Goal: Communication & Community: Answer question/provide support

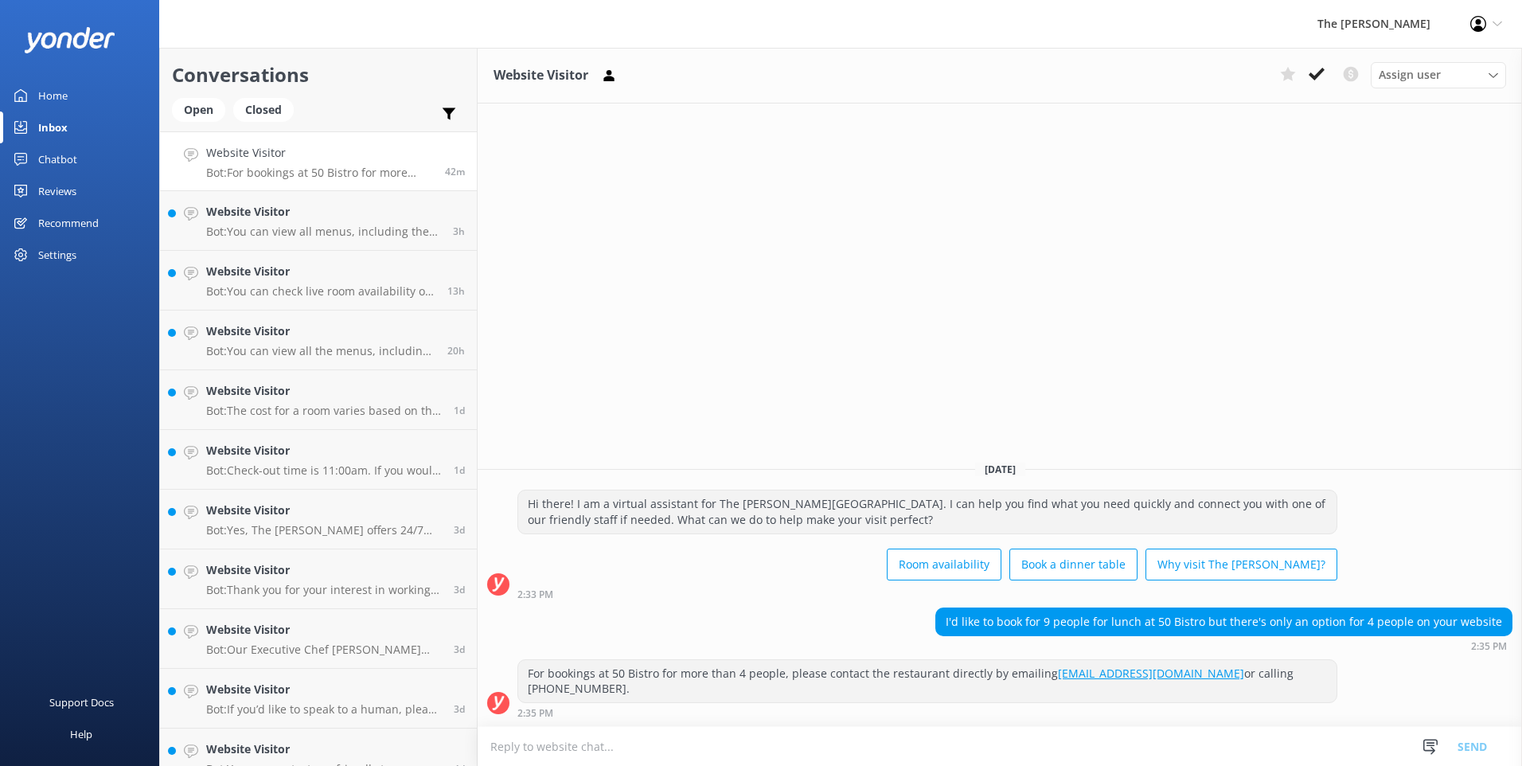
click at [726, 733] on textarea at bounding box center [1000, 746] width 1044 height 39
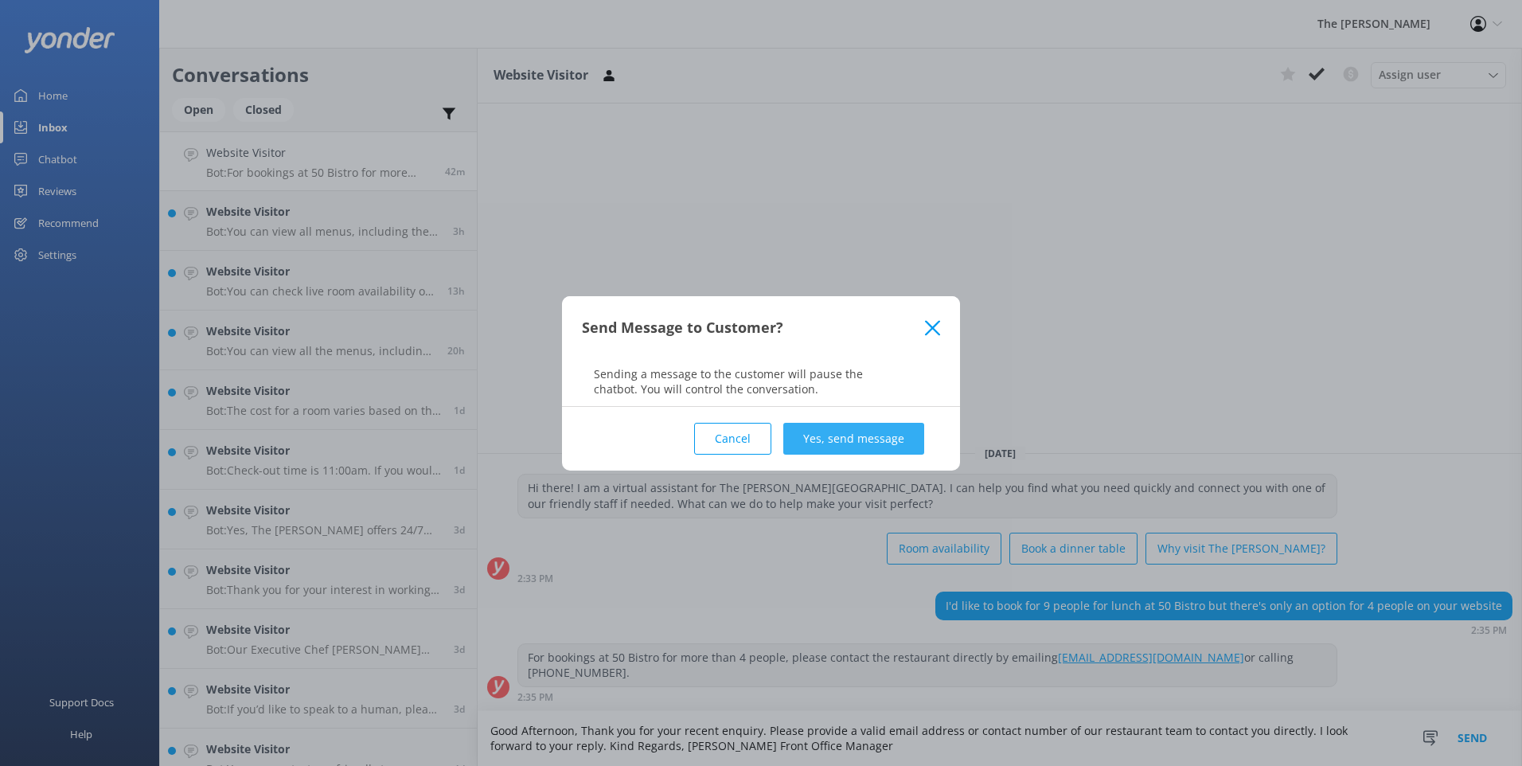
type textarea "Good Afternoon, Thank you for your recent enquiry. Please provide a valid email…"
click at [840, 423] on button "Yes, send message" at bounding box center [853, 439] width 141 height 32
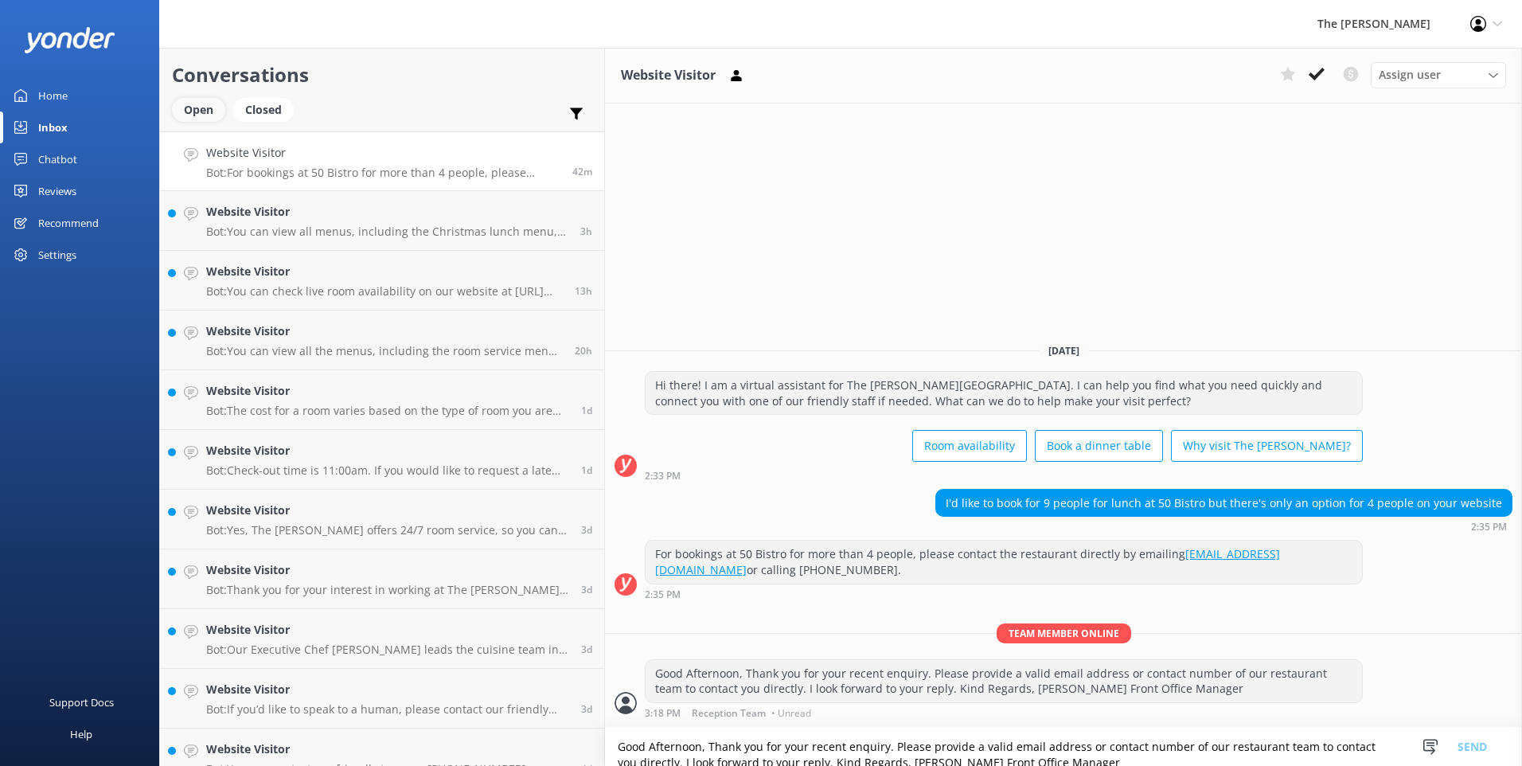
click at [189, 109] on div "Open" at bounding box center [198, 110] width 53 height 24
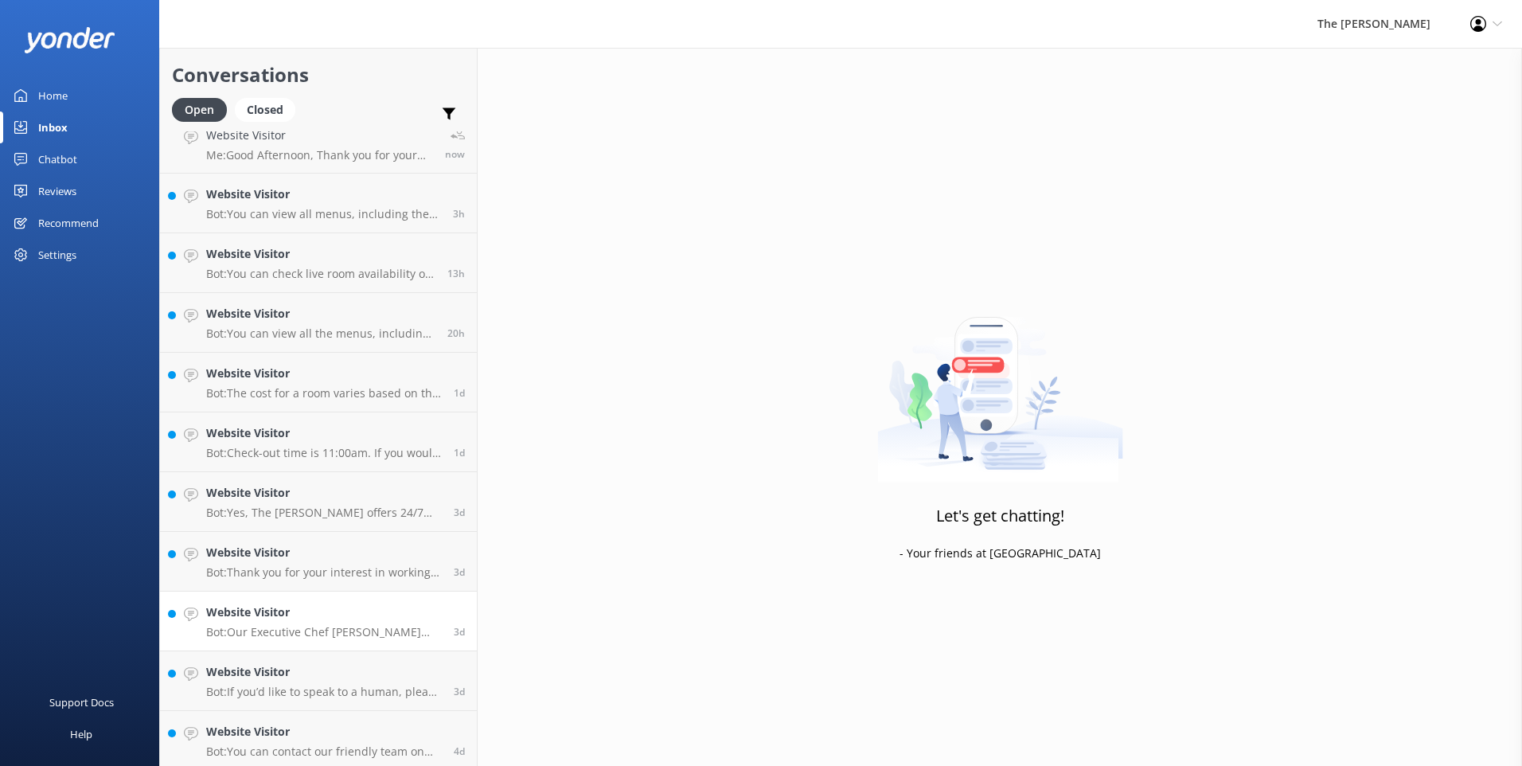
scroll to position [22, 0]
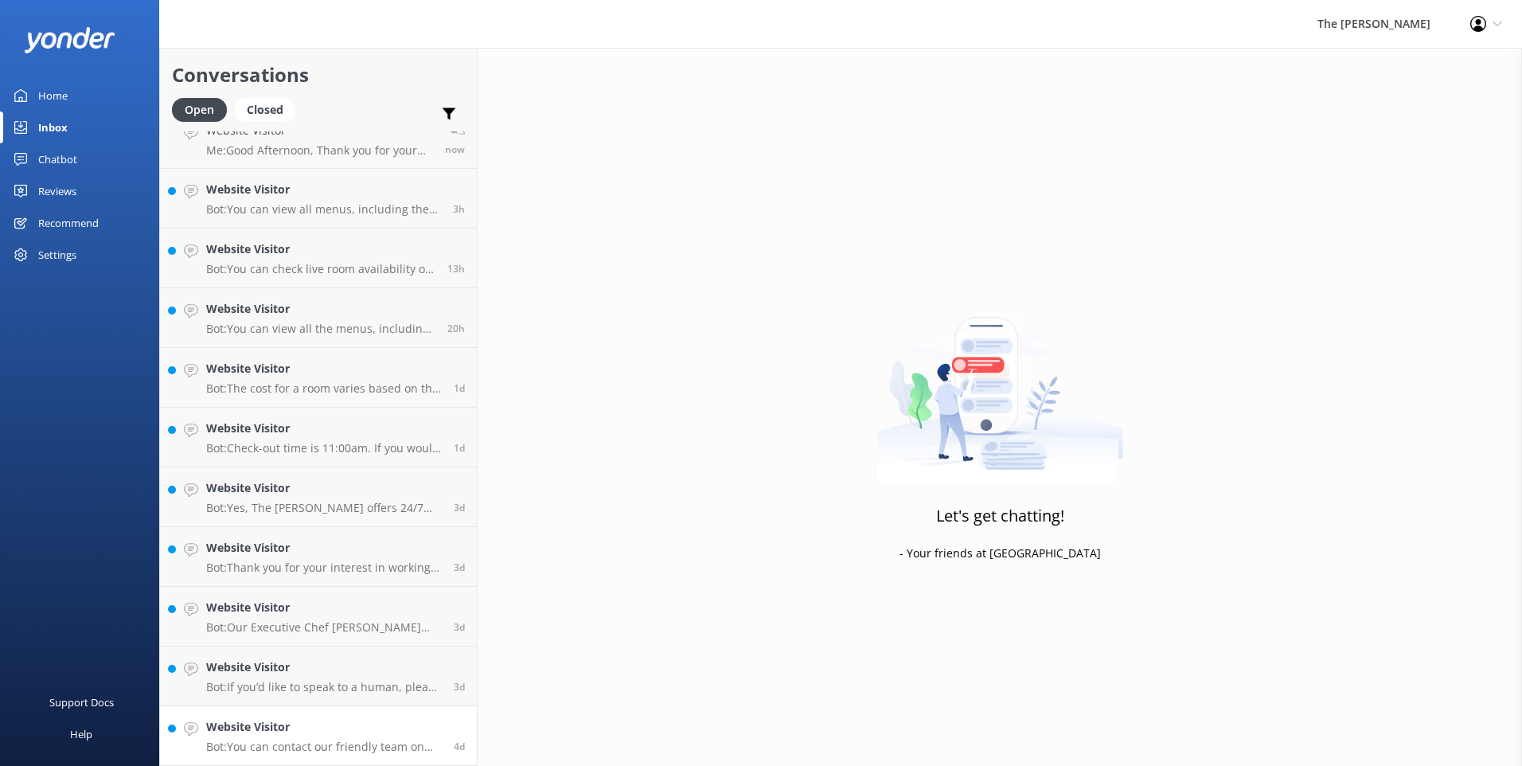
click at [333, 733] on h4 "Website Visitor" at bounding box center [324, 727] width 236 height 18
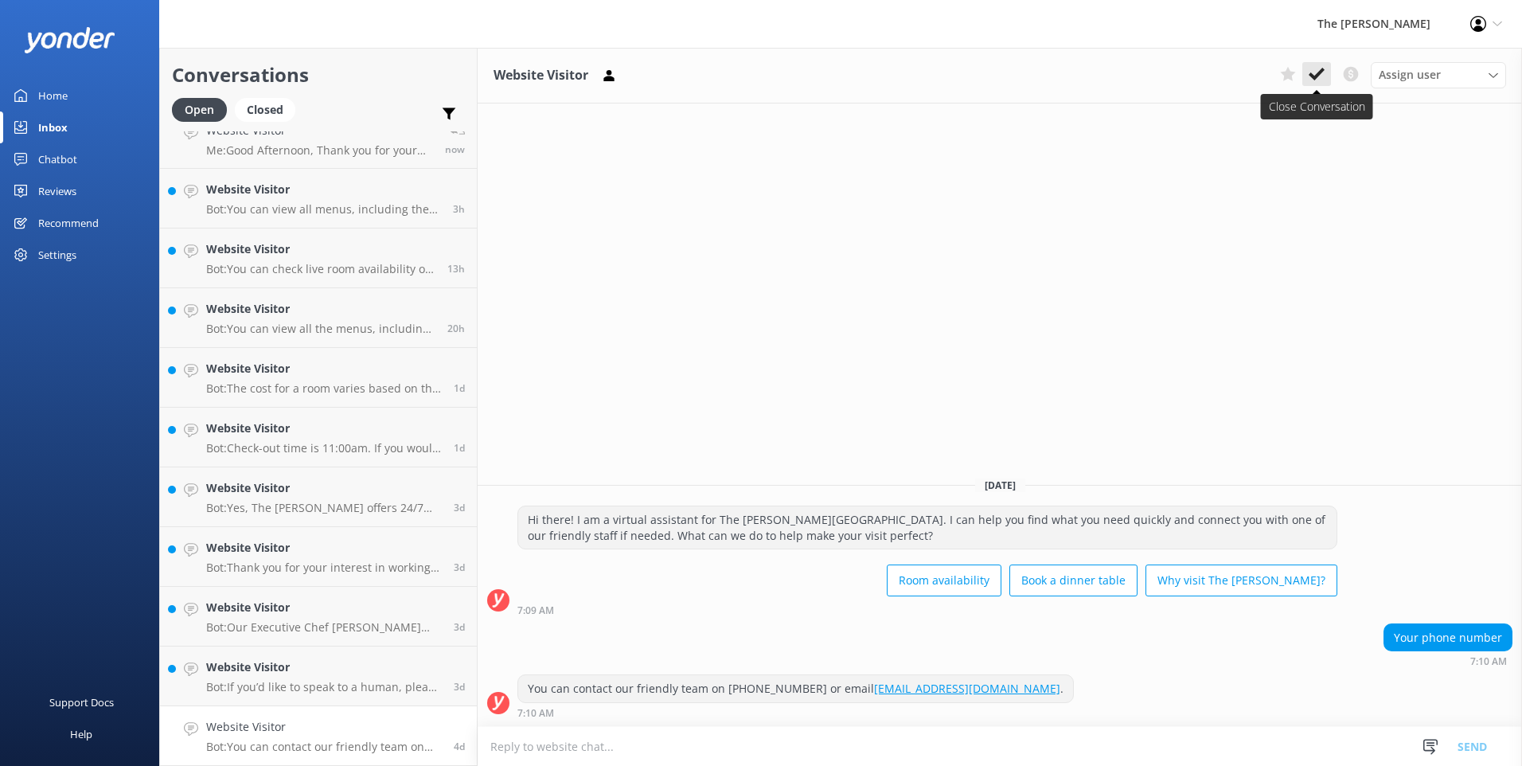
click at [1312, 79] on icon at bounding box center [1316, 74] width 16 height 16
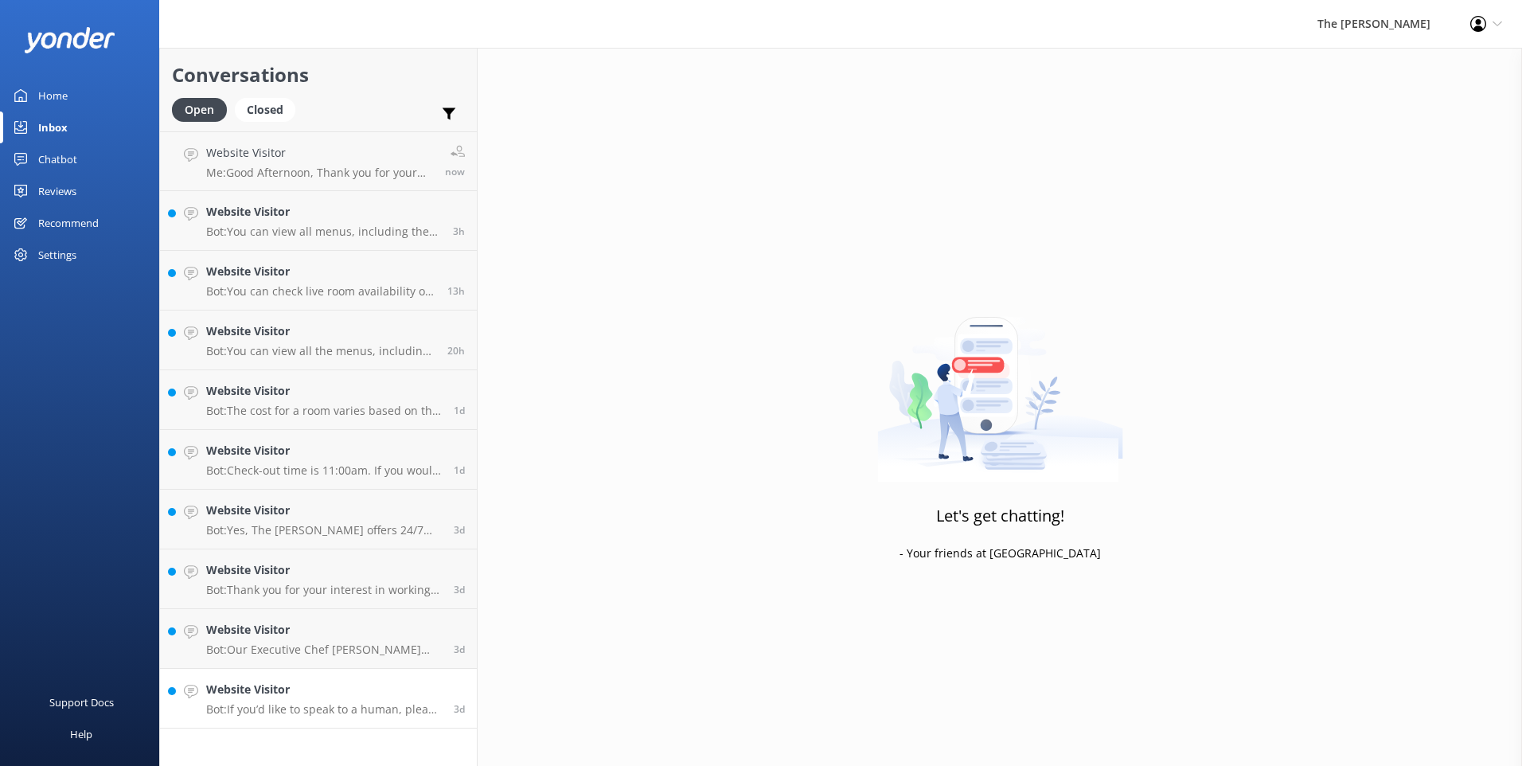
click at [371, 688] on h4 "Website Visitor" at bounding box center [324, 689] width 236 height 18
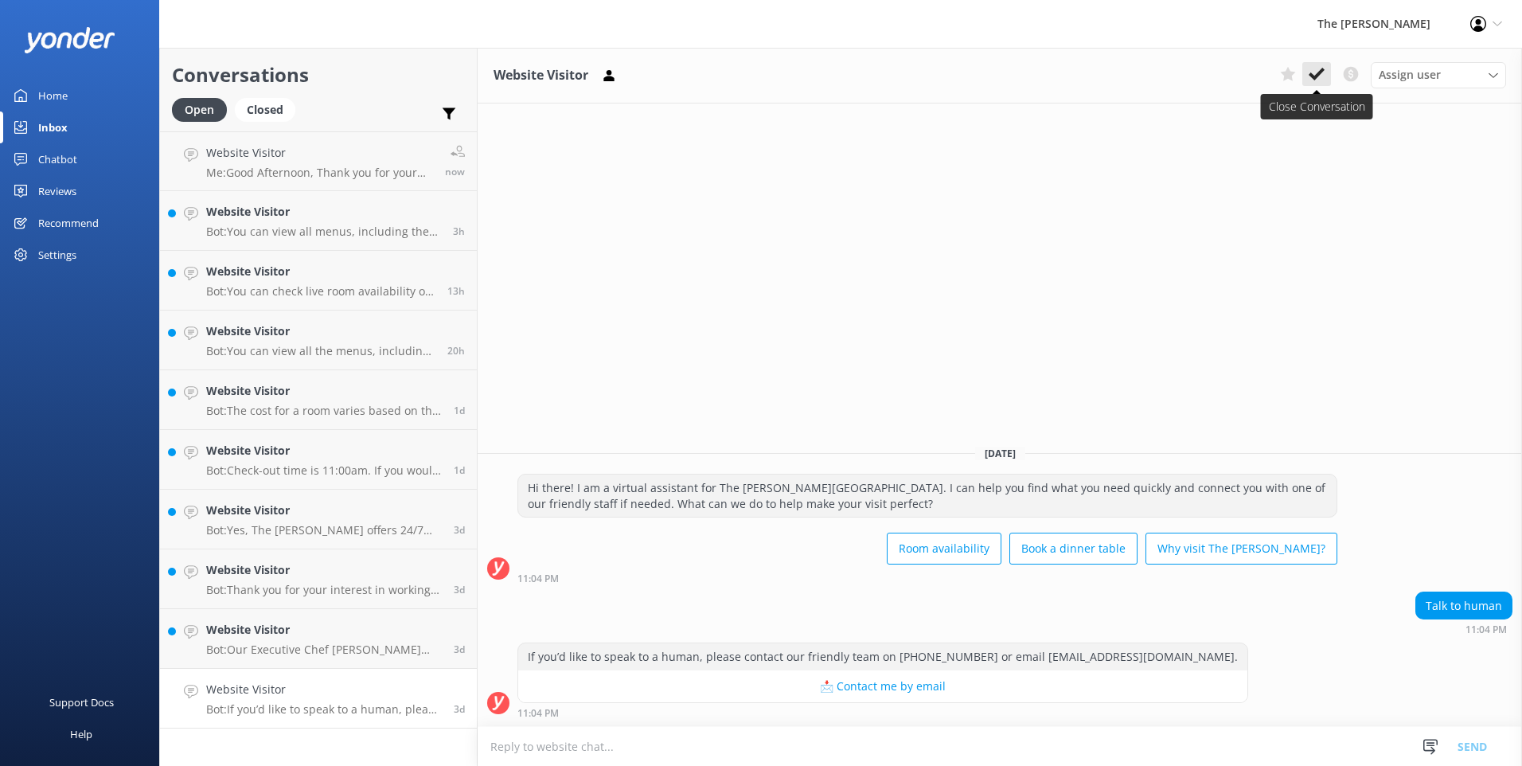
click at [1314, 74] on icon at bounding box center [1316, 74] width 16 height 16
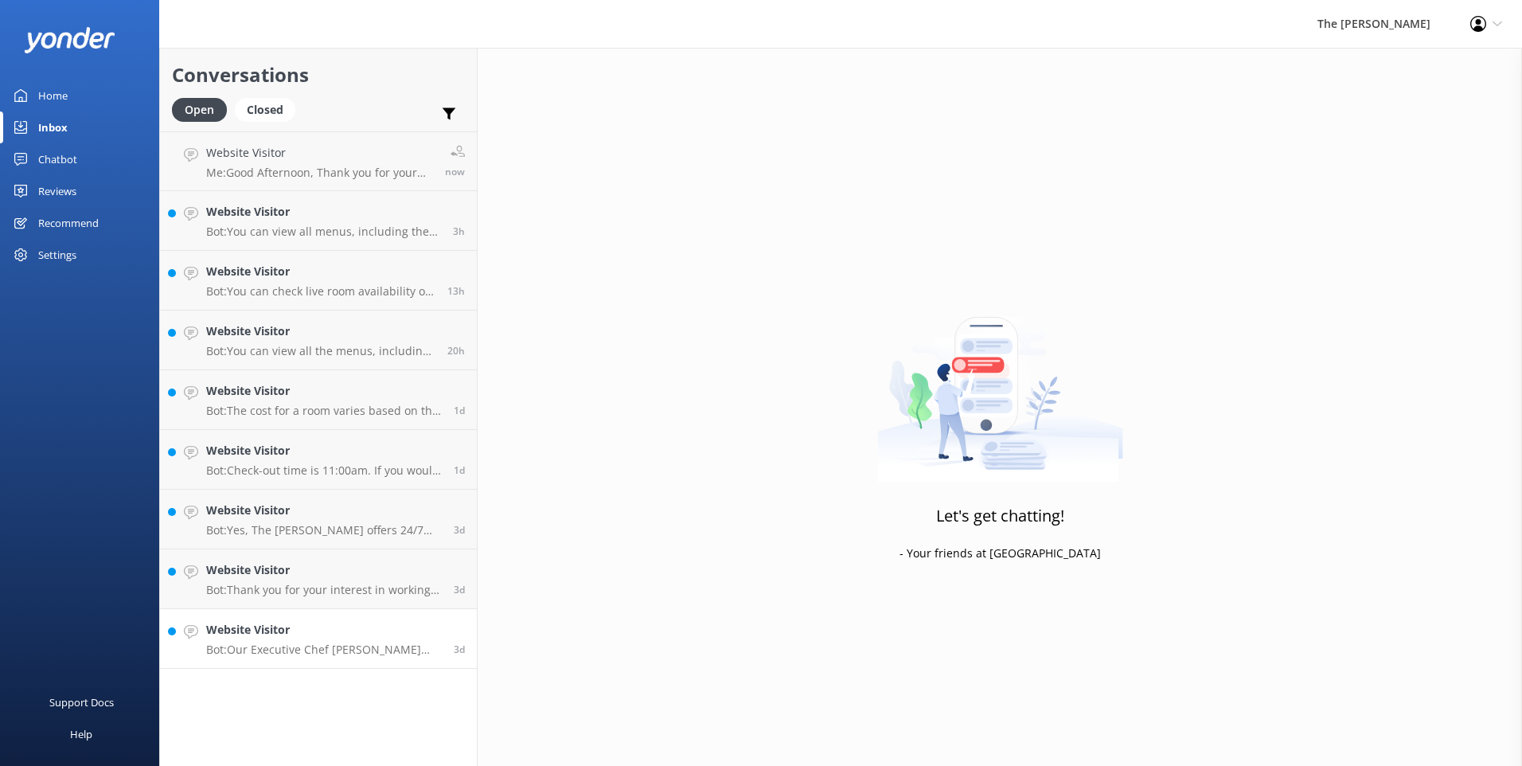
click at [280, 640] on div "Website Visitor Bot: Our Executive Chef Ryan McKenzie leads the cuisine team in…" at bounding box center [324, 638] width 236 height 35
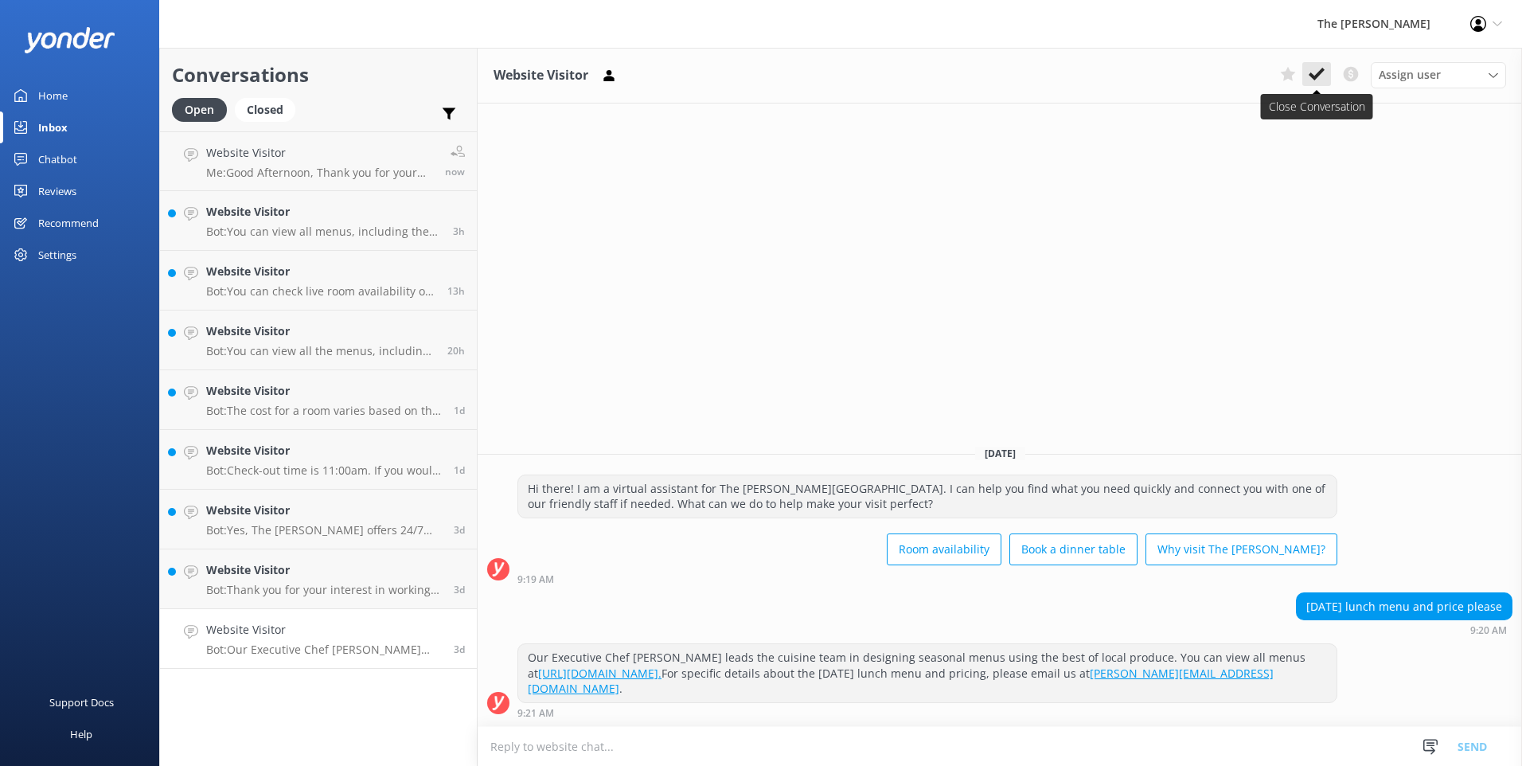
click at [1317, 79] on icon at bounding box center [1316, 74] width 16 height 16
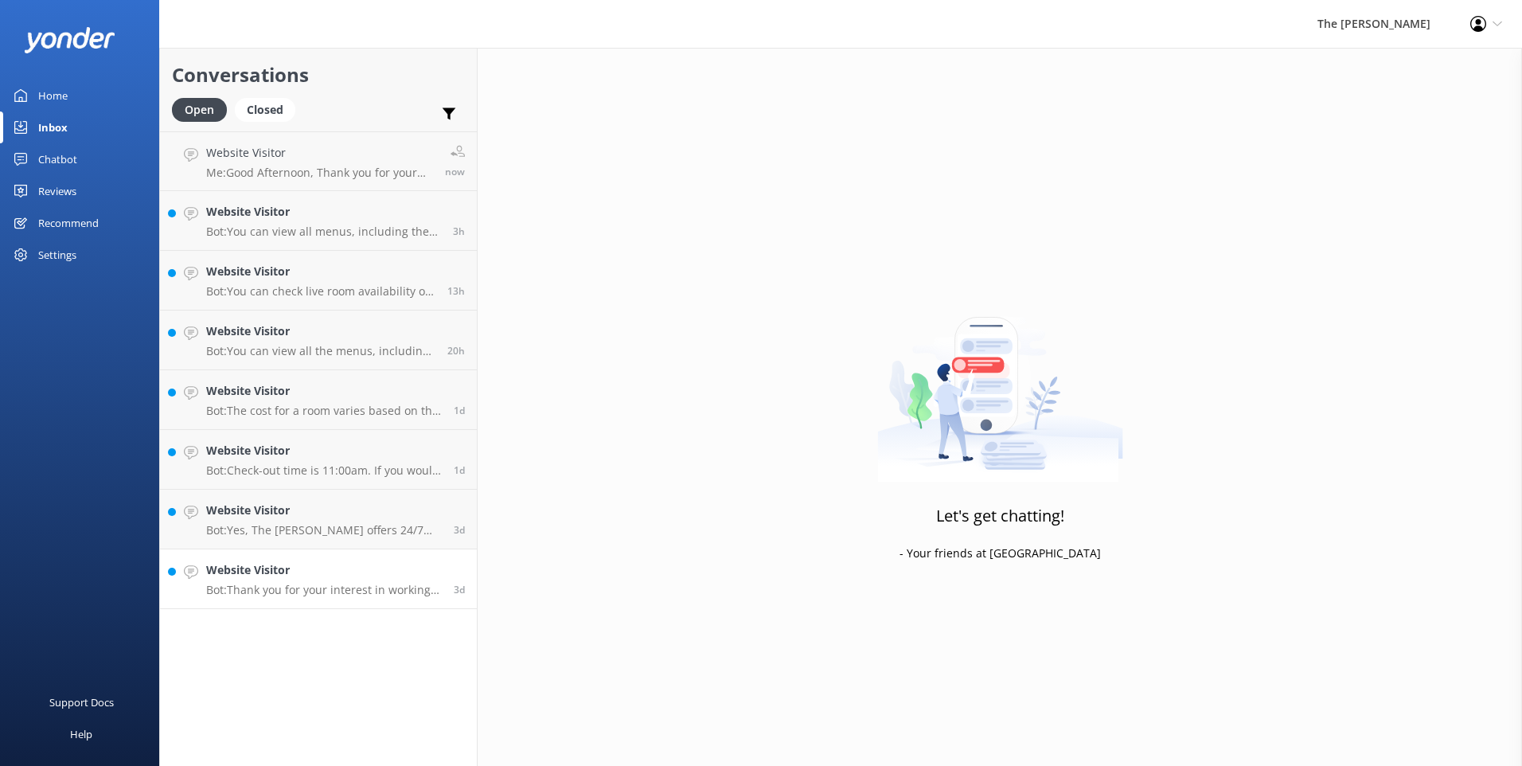
click at [374, 568] on h4 "Website Visitor" at bounding box center [324, 570] width 236 height 18
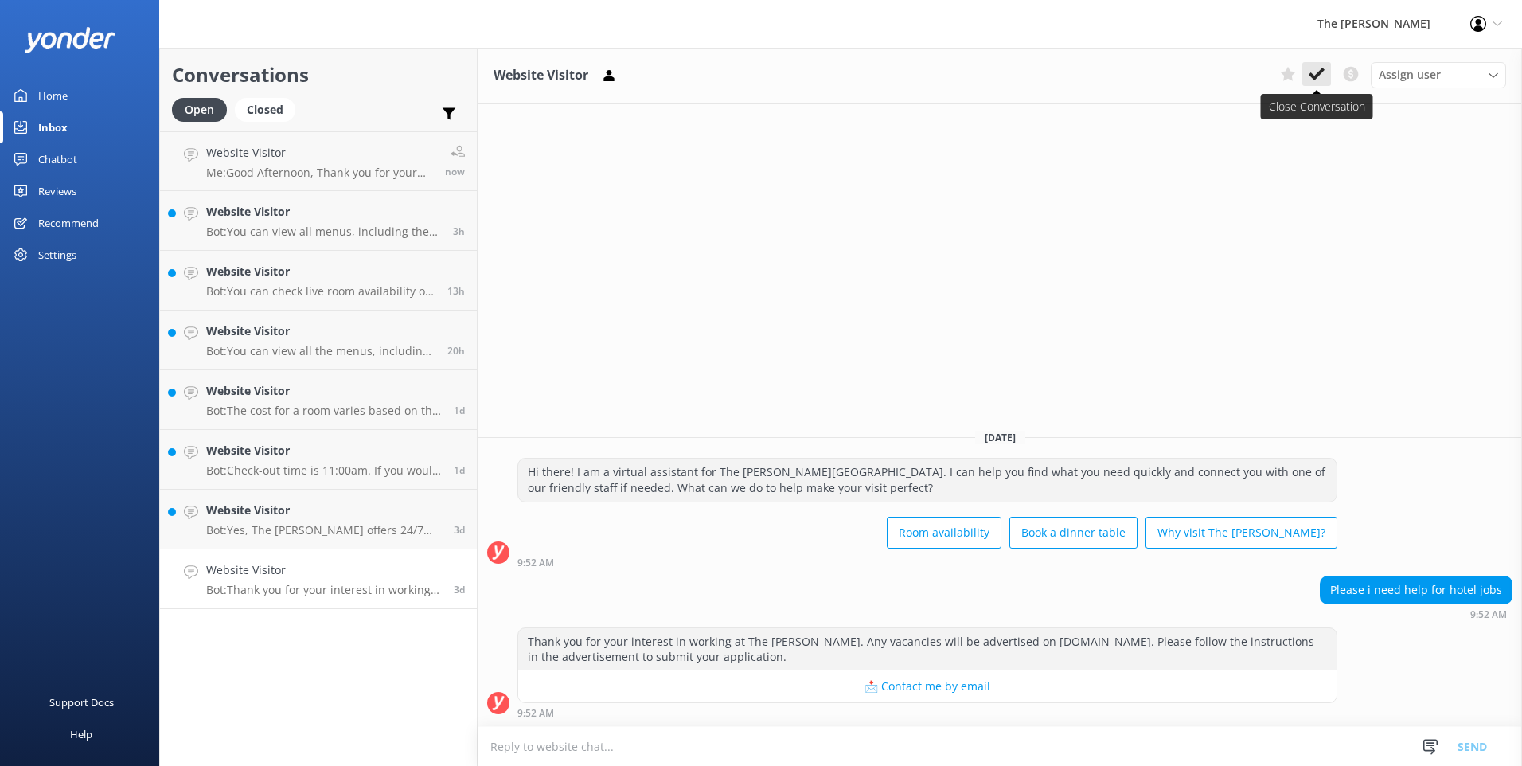
click at [1316, 76] on use at bounding box center [1316, 74] width 16 height 13
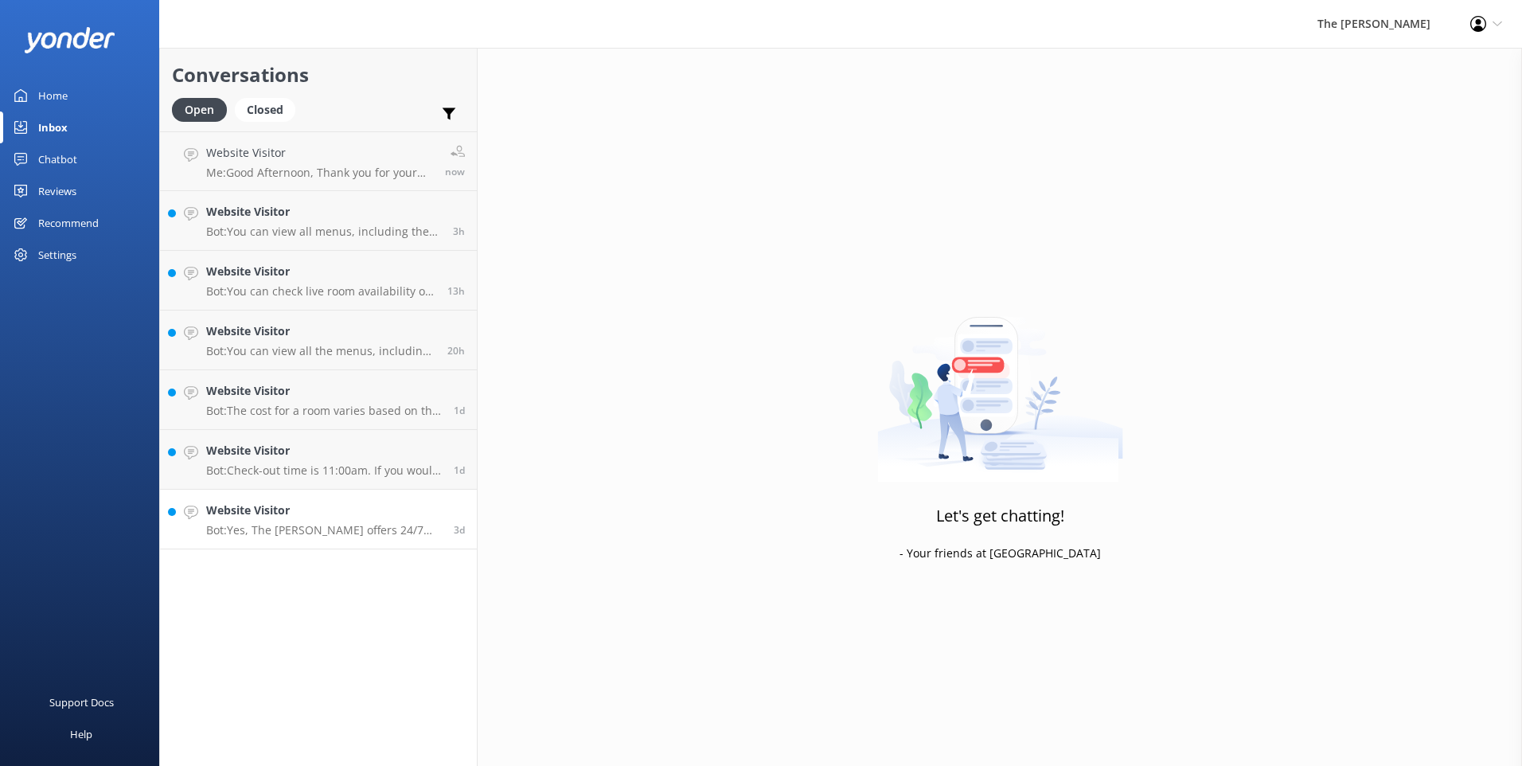
click at [318, 521] on div "Website Visitor Bot: Yes, The George offers 24/7 room service, so you can enjoy…" at bounding box center [324, 518] width 236 height 35
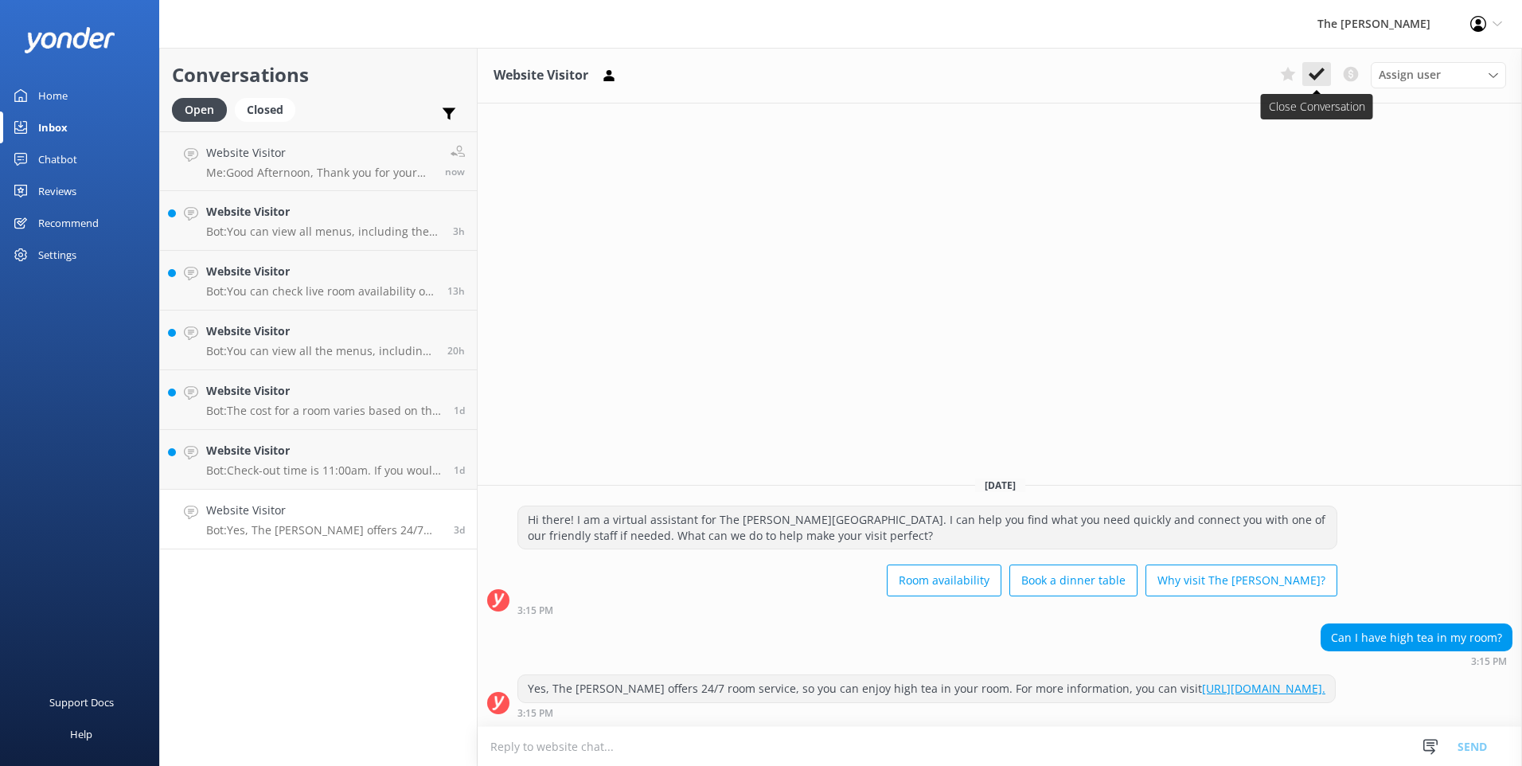
click at [1314, 74] on icon at bounding box center [1316, 74] width 16 height 16
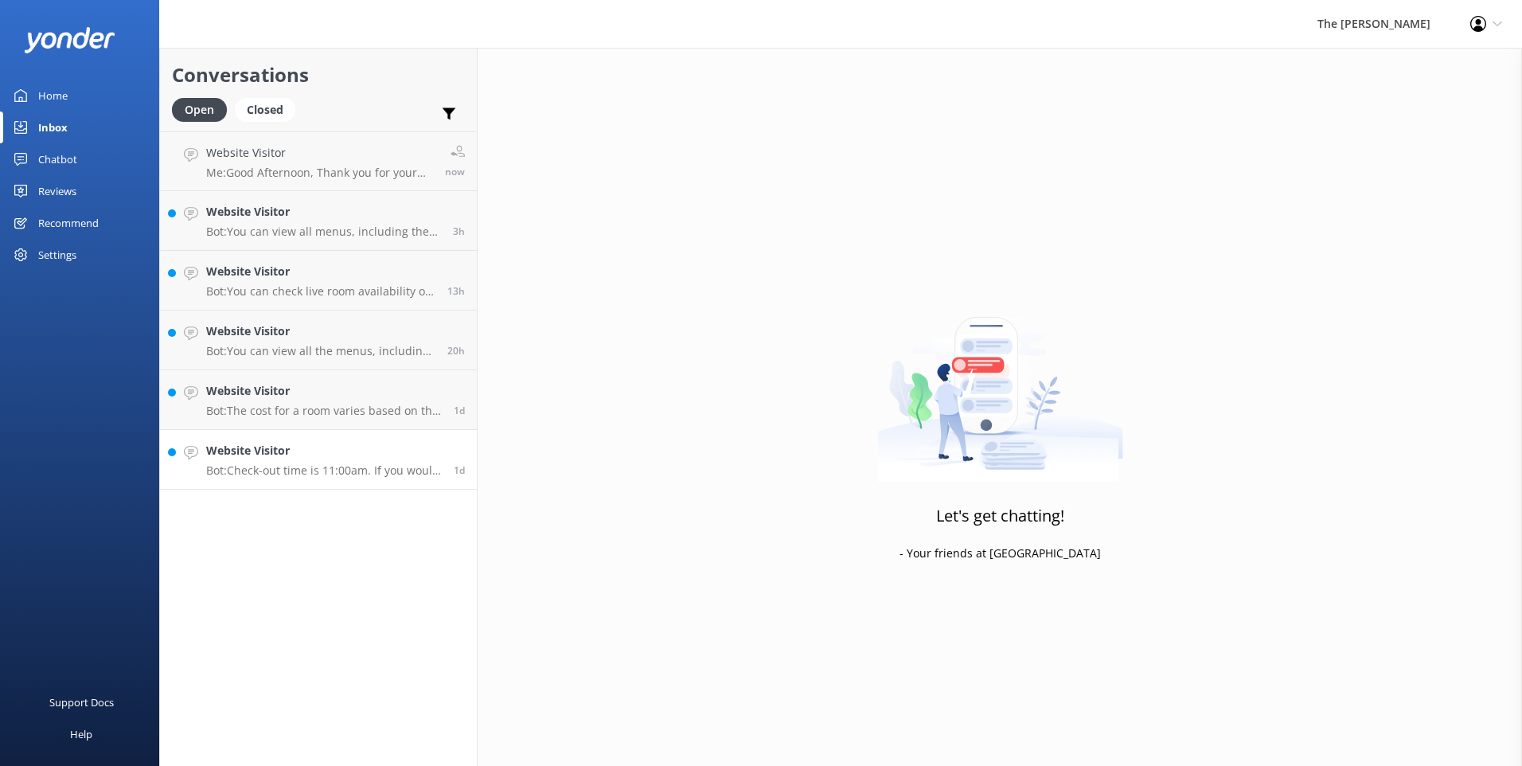
drag, startPoint x: 269, startPoint y: 465, endPoint x: 278, endPoint y: 461, distance: 9.6
click at [270, 465] on p "Bot: Check-out time is 11:00am. If you would like to request a late check-out, …" at bounding box center [324, 470] width 236 height 14
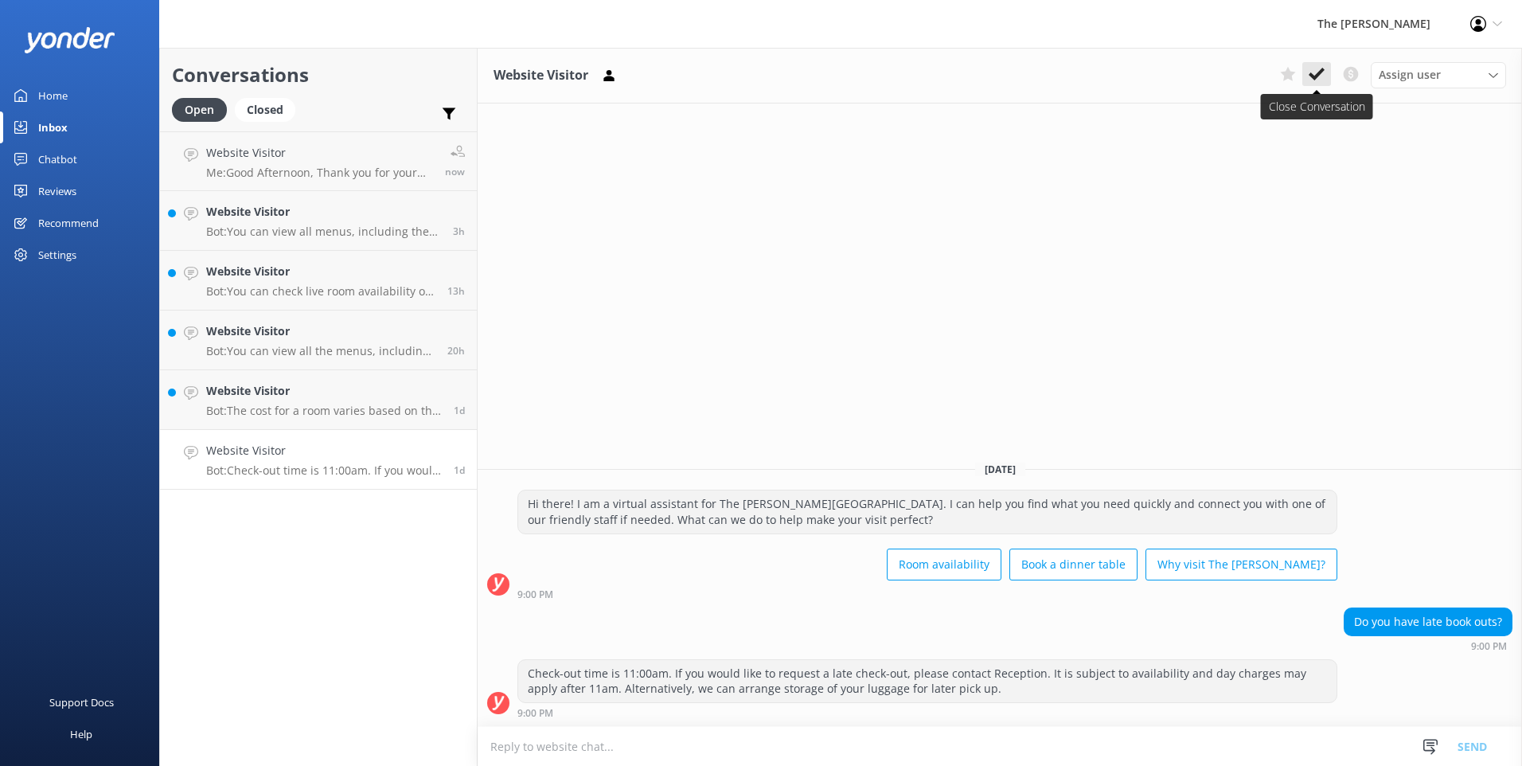
click at [1317, 83] on button at bounding box center [1316, 74] width 29 height 24
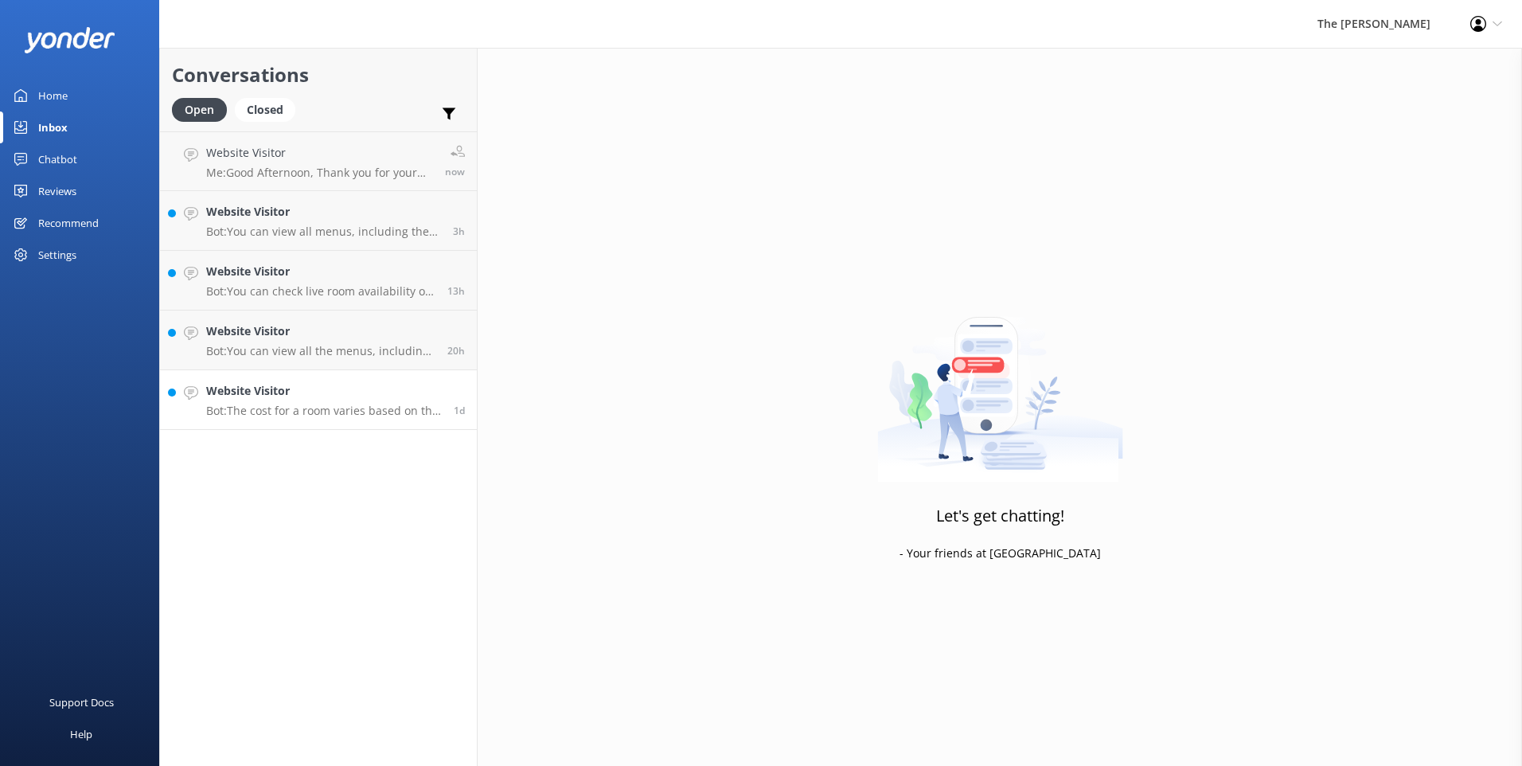
click at [354, 393] on h4 "Website Visitor" at bounding box center [324, 391] width 236 height 18
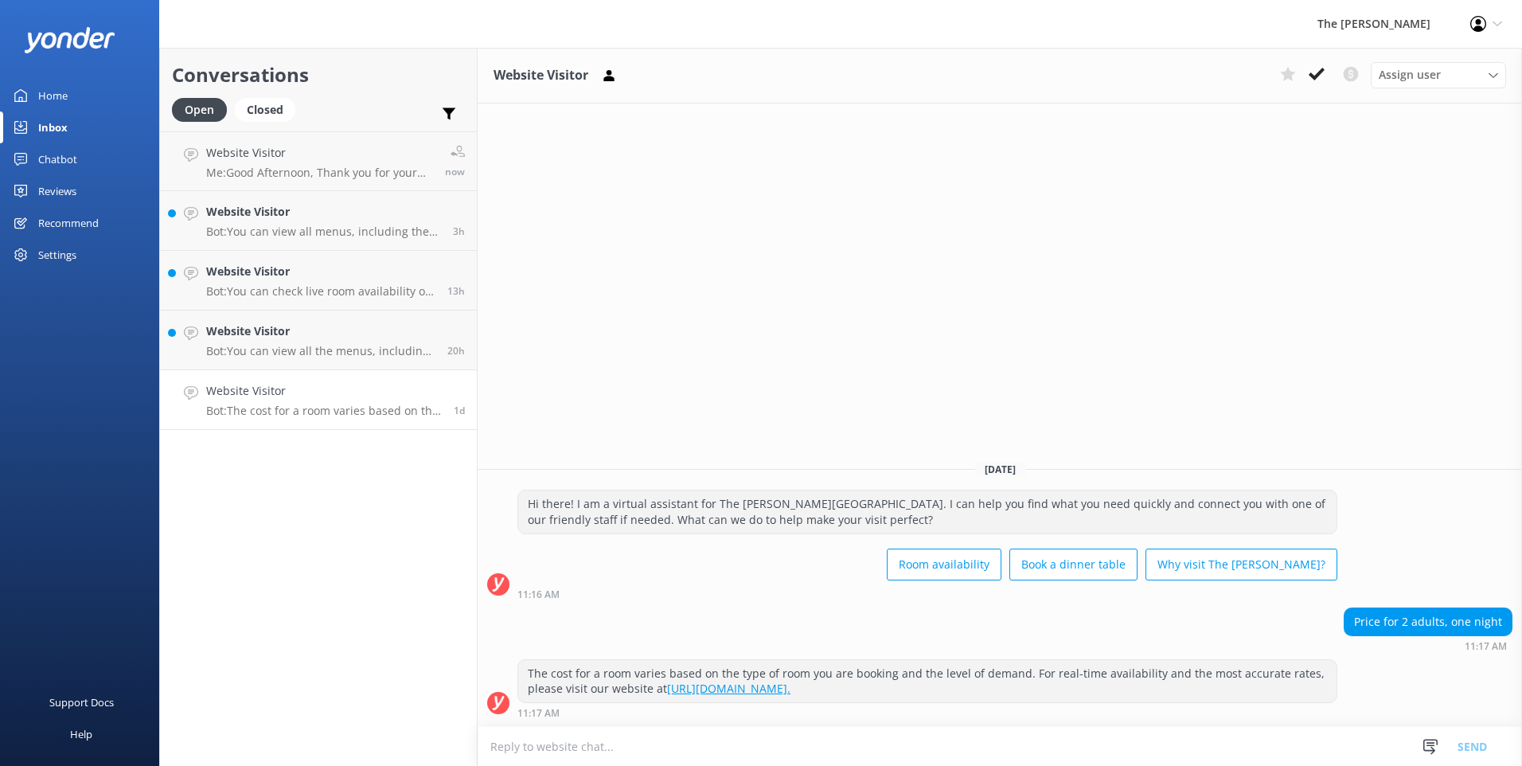
drag, startPoint x: 1322, startPoint y: 80, endPoint x: 569, endPoint y: 190, distance: 761.0
click at [1321, 80] on icon at bounding box center [1316, 74] width 16 height 16
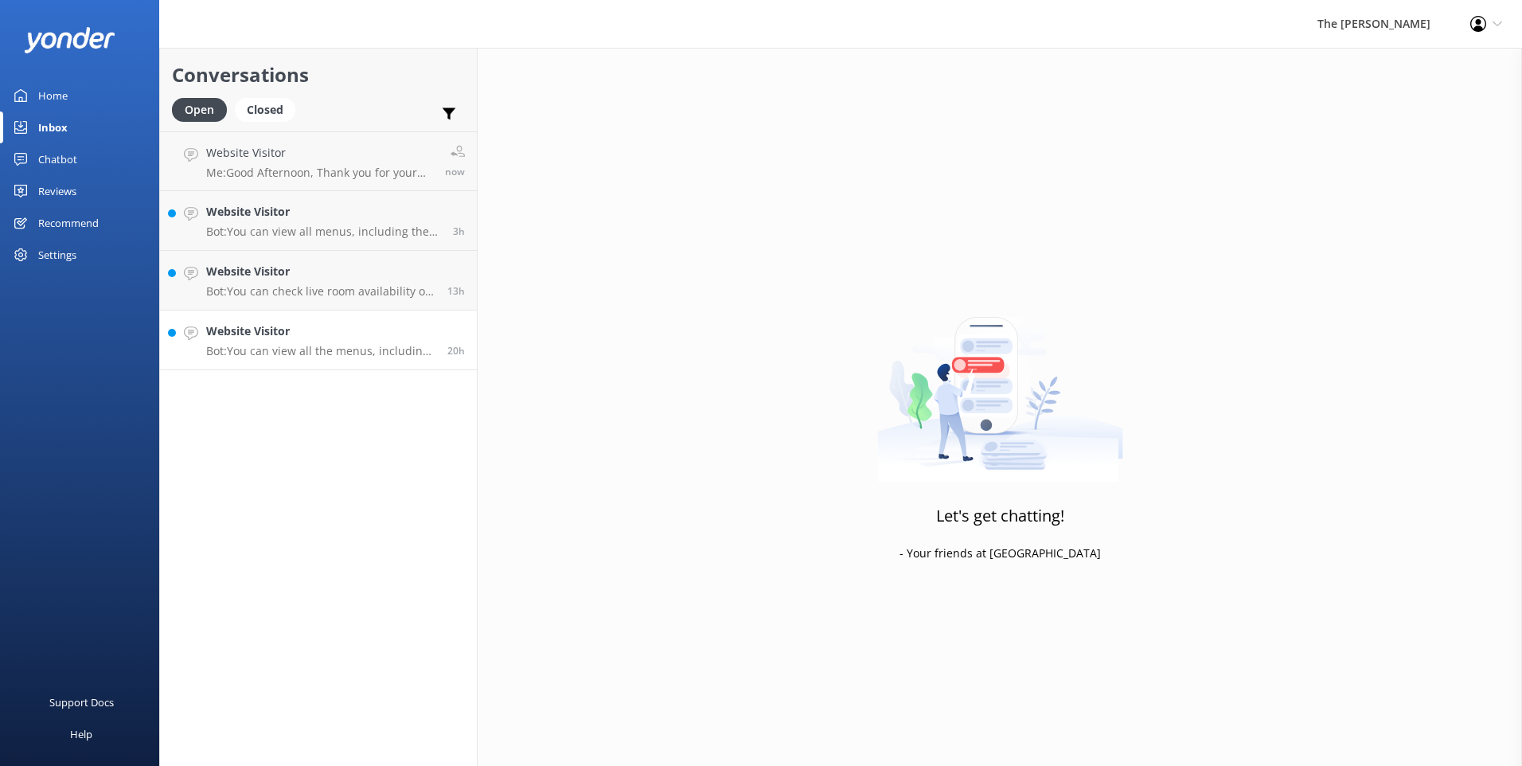
click at [359, 344] on p "Bot: You can view all the menus, including the room service menu, at https://ww…" at bounding box center [320, 351] width 229 height 14
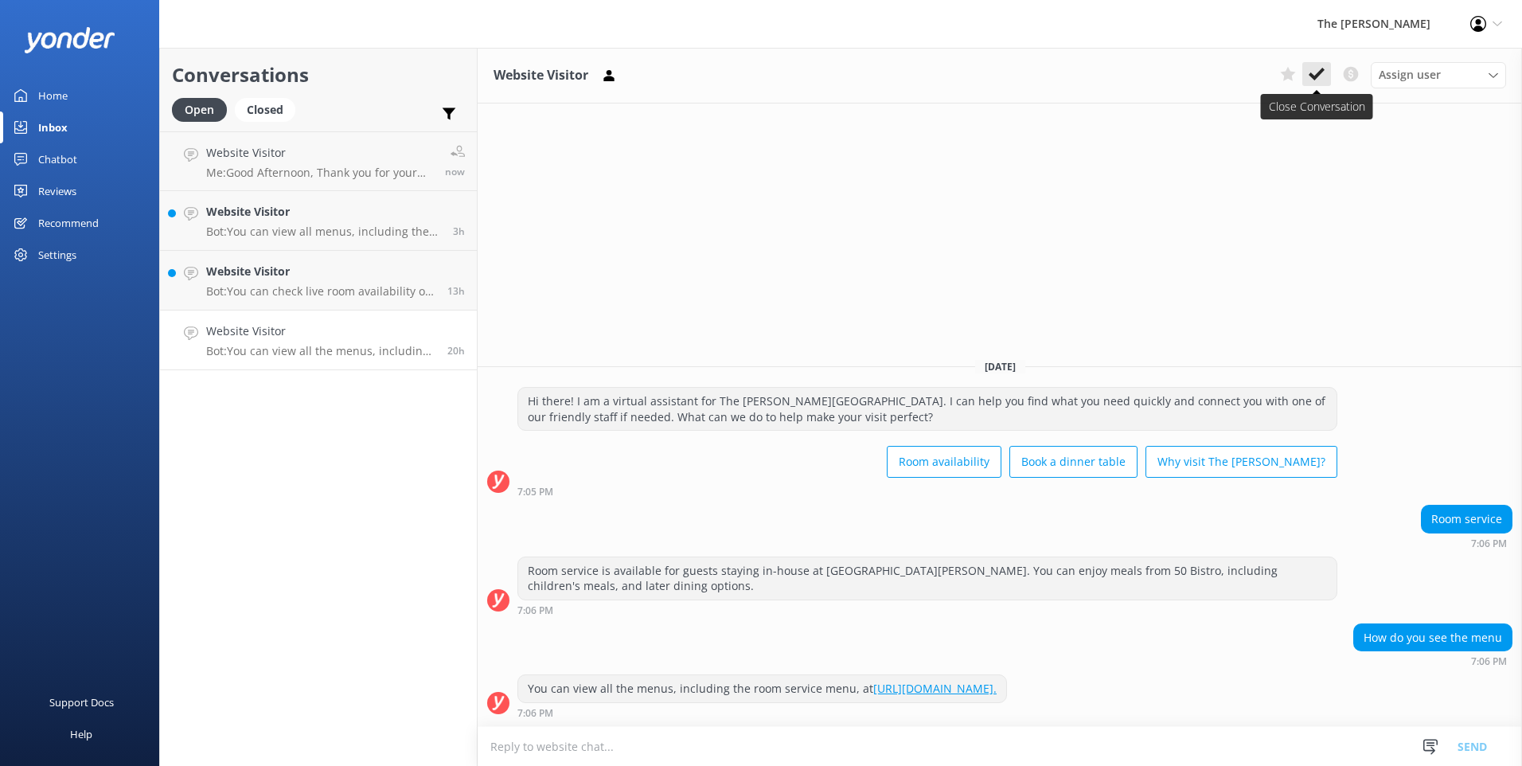
click at [1324, 80] on icon at bounding box center [1316, 74] width 16 height 16
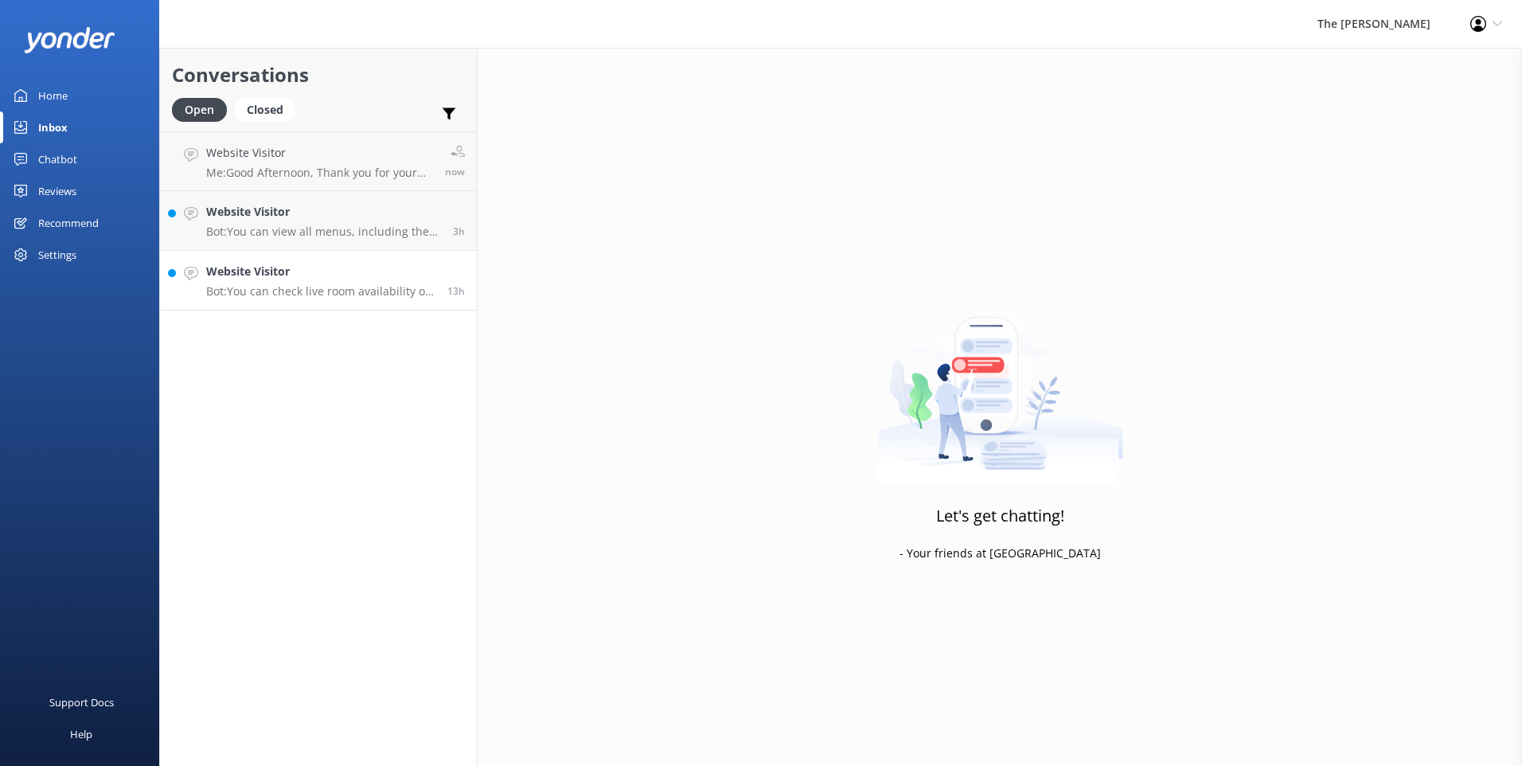
click at [312, 294] on p "Bot: You can check live room availability on our website at https://www.thebook…" at bounding box center [320, 291] width 229 height 14
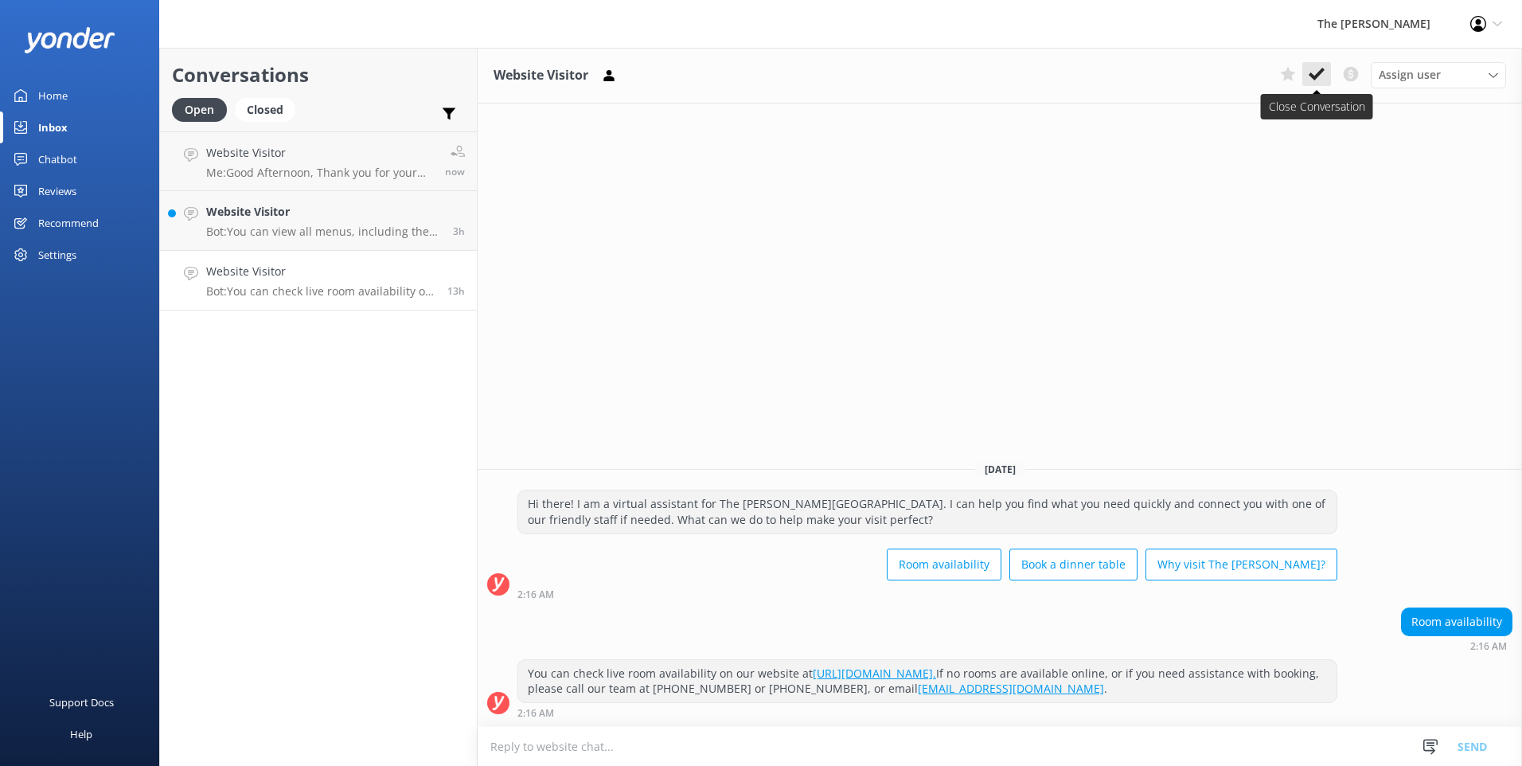
click at [1321, 68] on icon at bounding box center [1316, 74] width 16 height 16
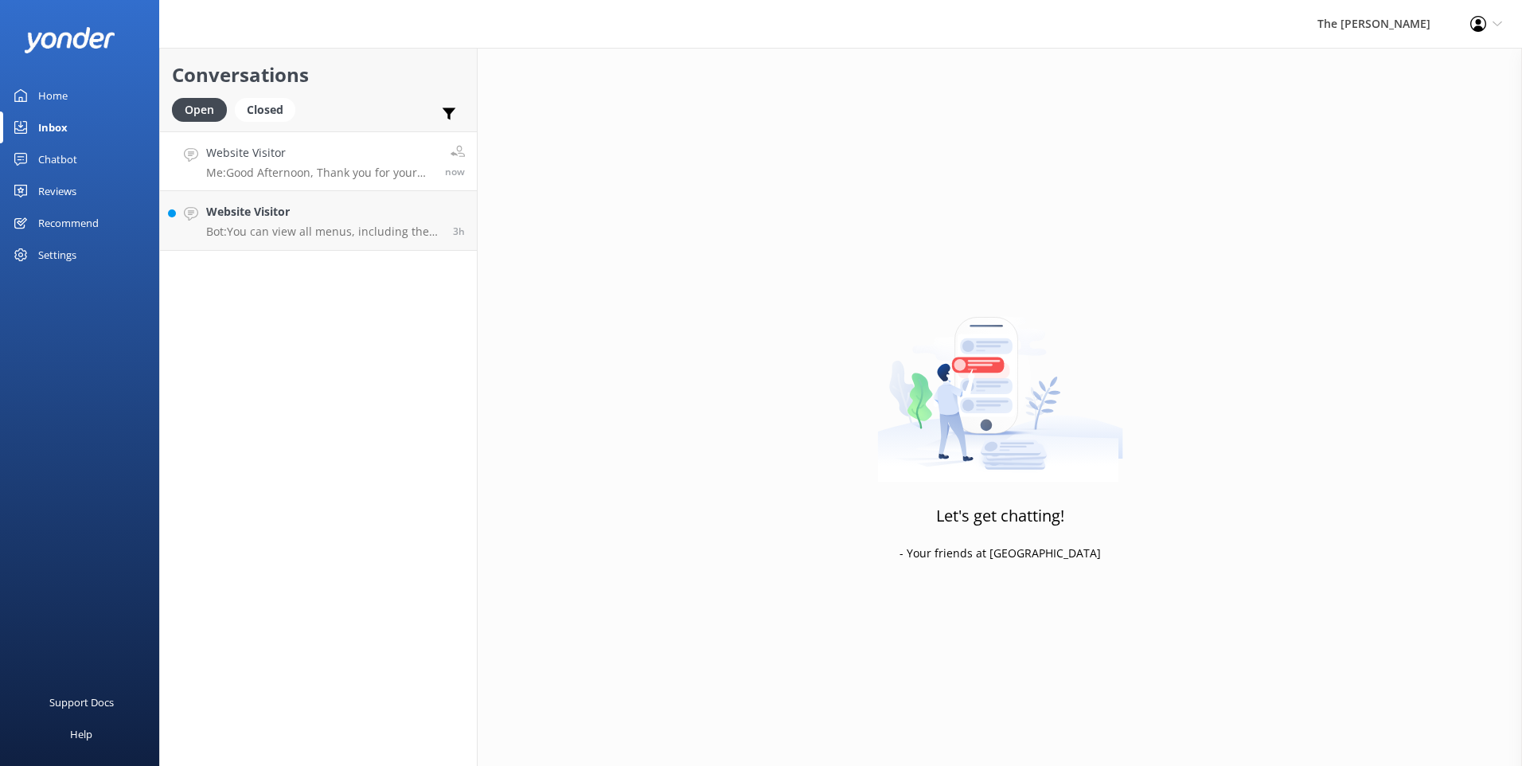
click at [380, 188] on link "Website Visitor Me: Good Afternoon, Thank you for your recent enquiry. Please p…" at bounding box center [318, 161] width 317 height 60
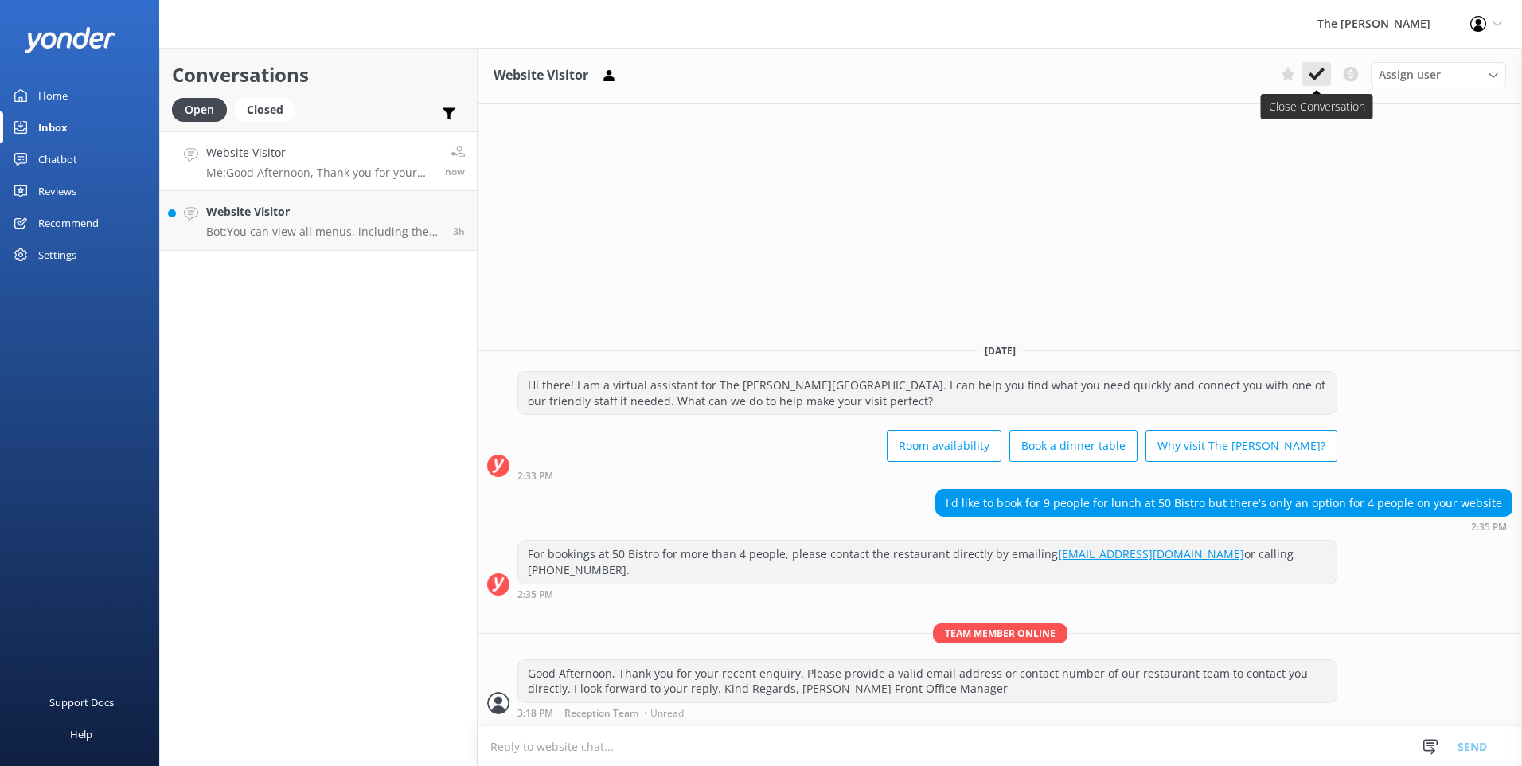
click at [1317, 73] on use at bounding box center [1316, 74] width 16 height 13
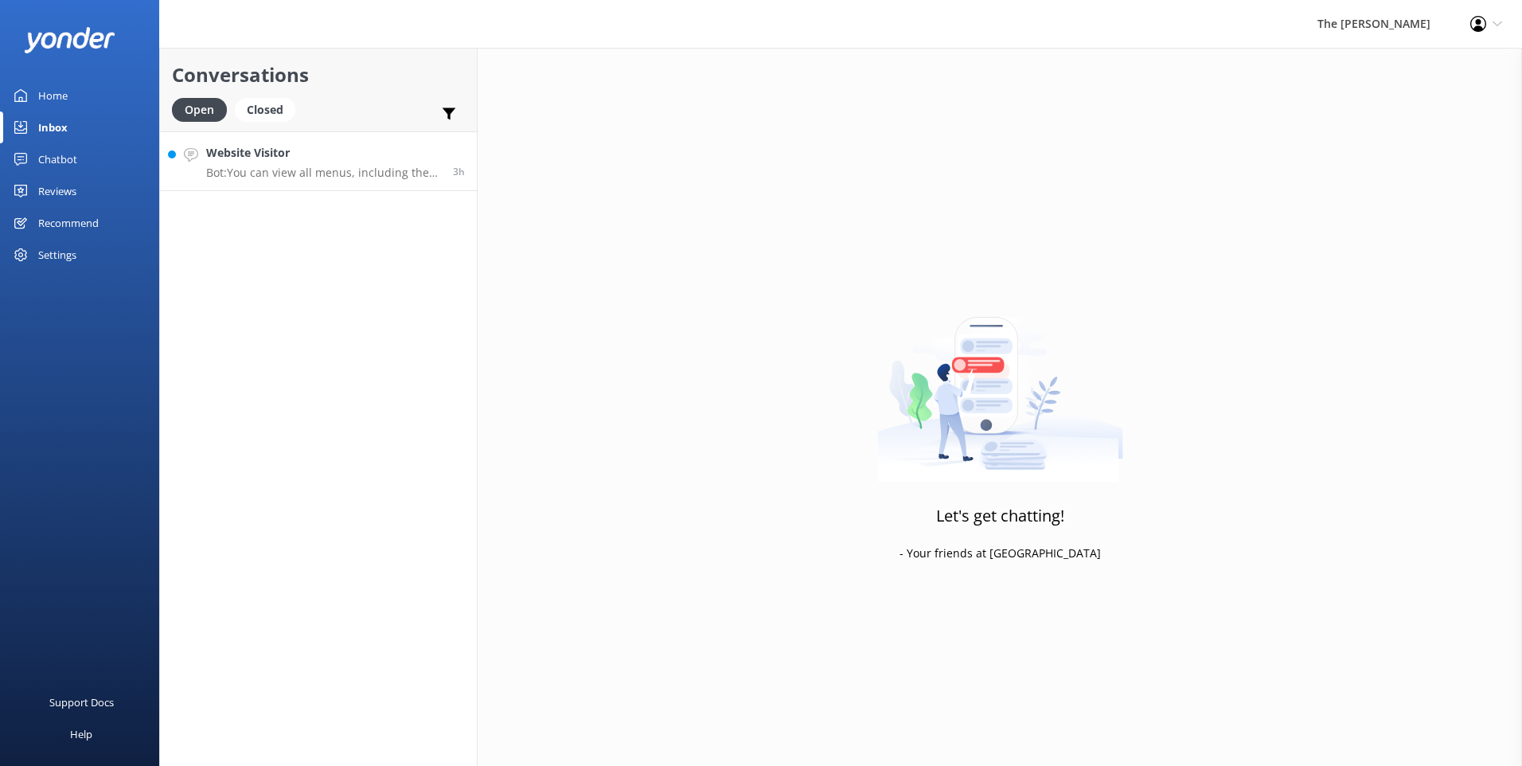
click at [267, 162] on div "Website Visitor Bot: You can view all menus, including the Christmas lunch menu…" at bounding box center [323, 161] width 235 height 34
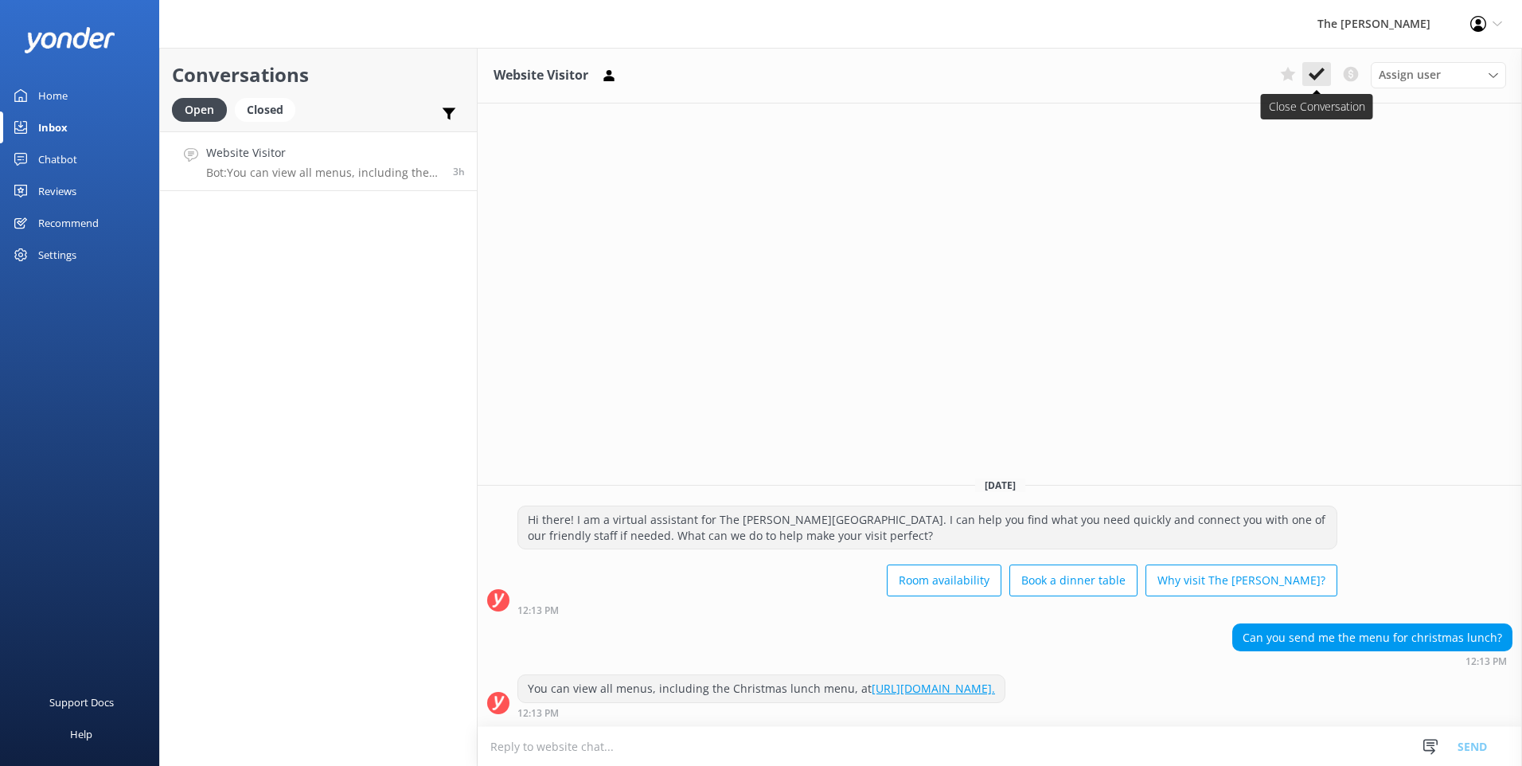
click at [1315, 86] on button at bounding box center [1316, 74] width 29 height 24
